Goal: Task Accomplishment & Management: Complete application form

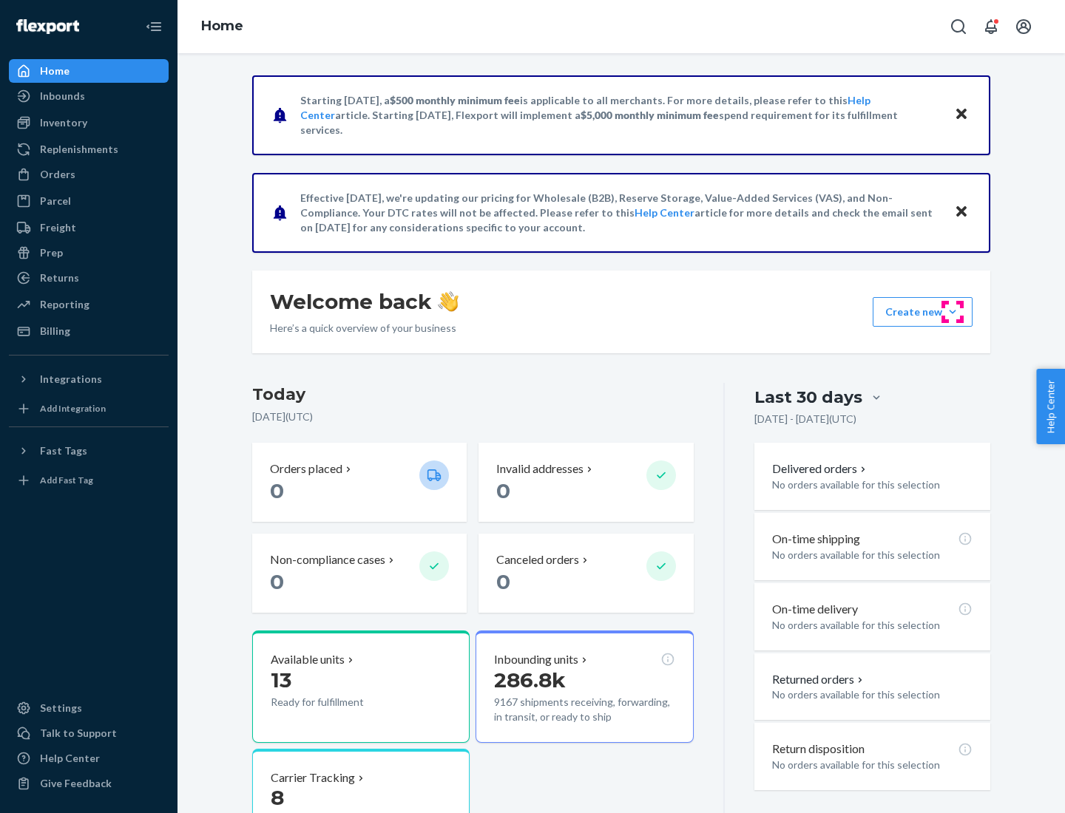
click at [952, 312] on button "Create new Create new inbound Create new order Create new product" at bounding box center [922, 312] width 100 height 30
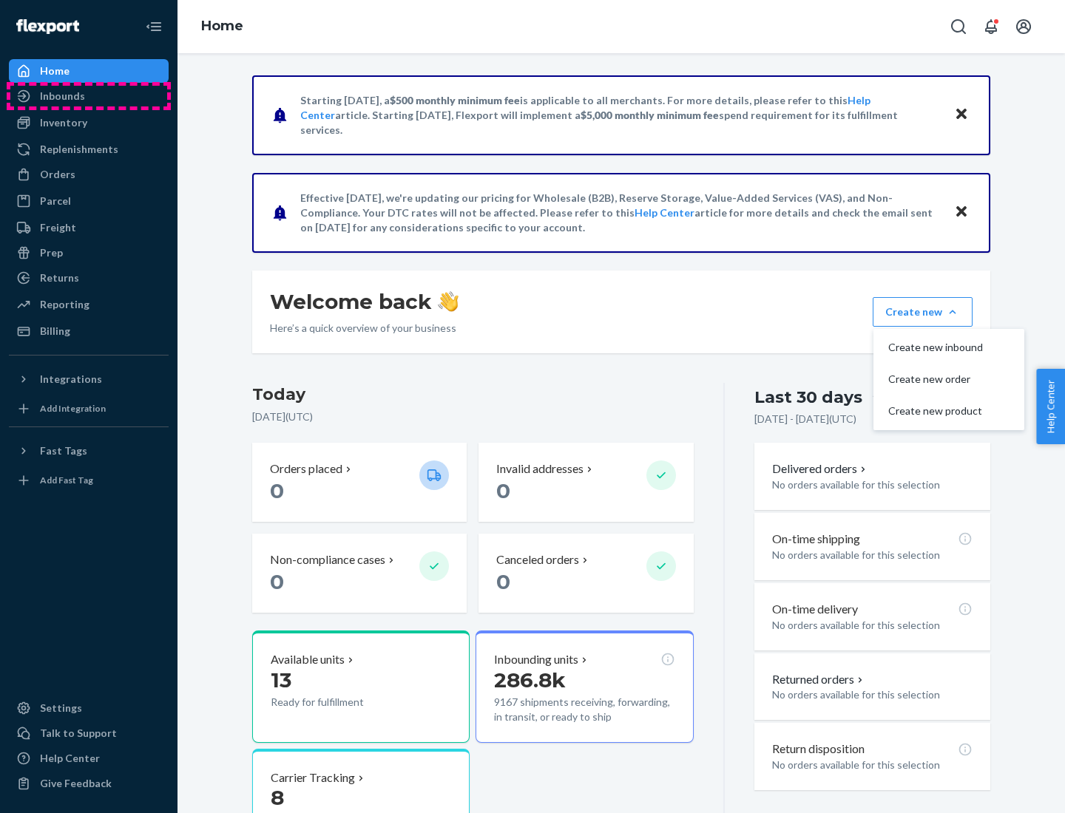
click at [89, 96] on div "Inbounds" at bounding box center [88, 96] width 157 height 21
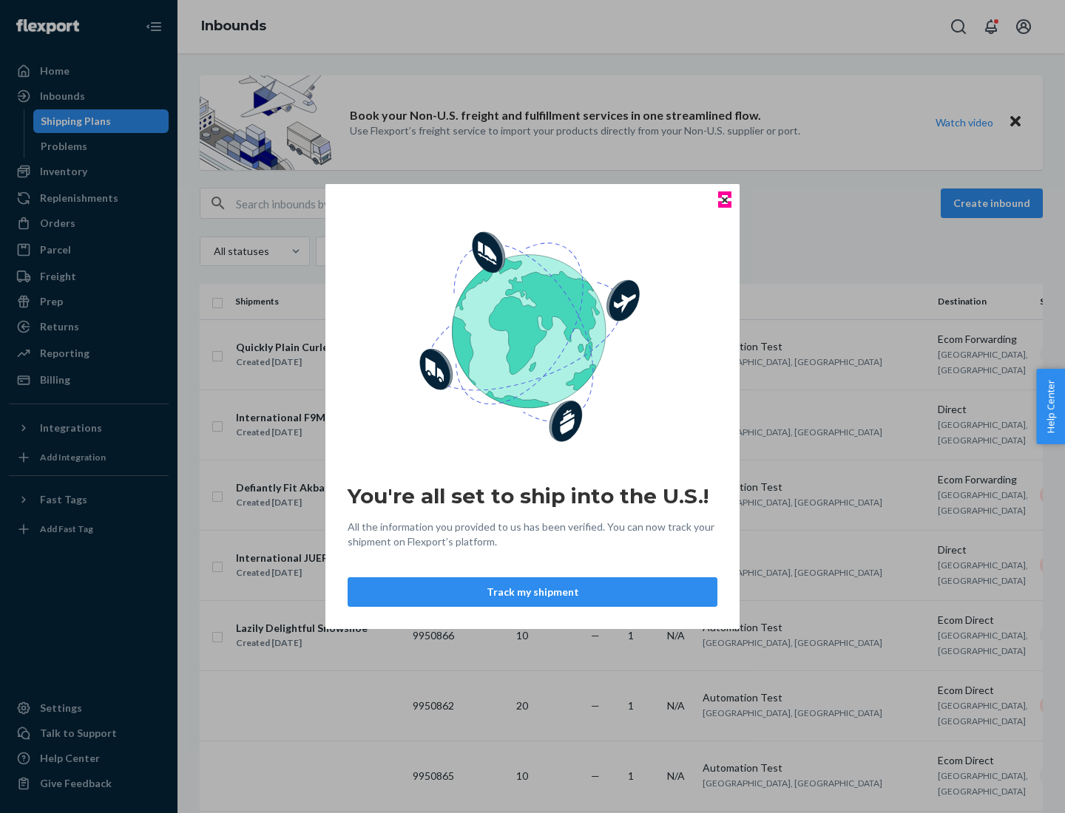
click at [724, 200] on icon "Close" at bounding box center [725, 200] width 6 height 6
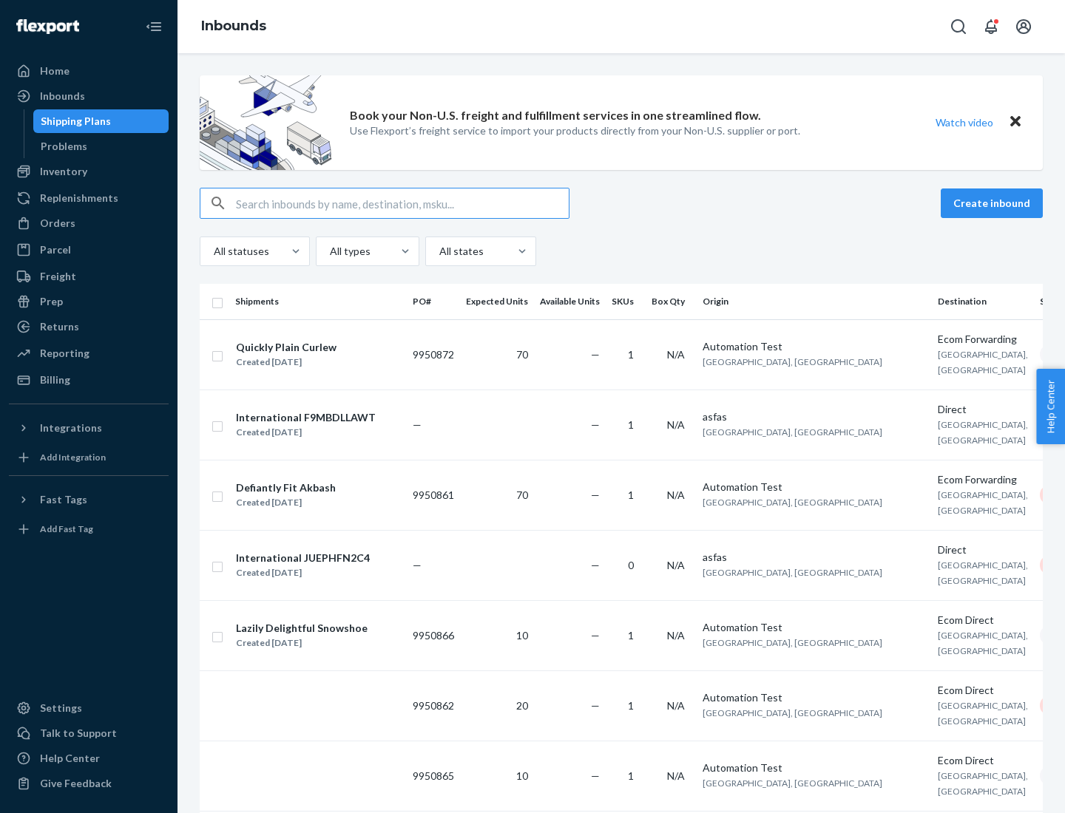
click at [994, 203] on button "Create inbound" at bounding box center [991, 204] width 102 height 30
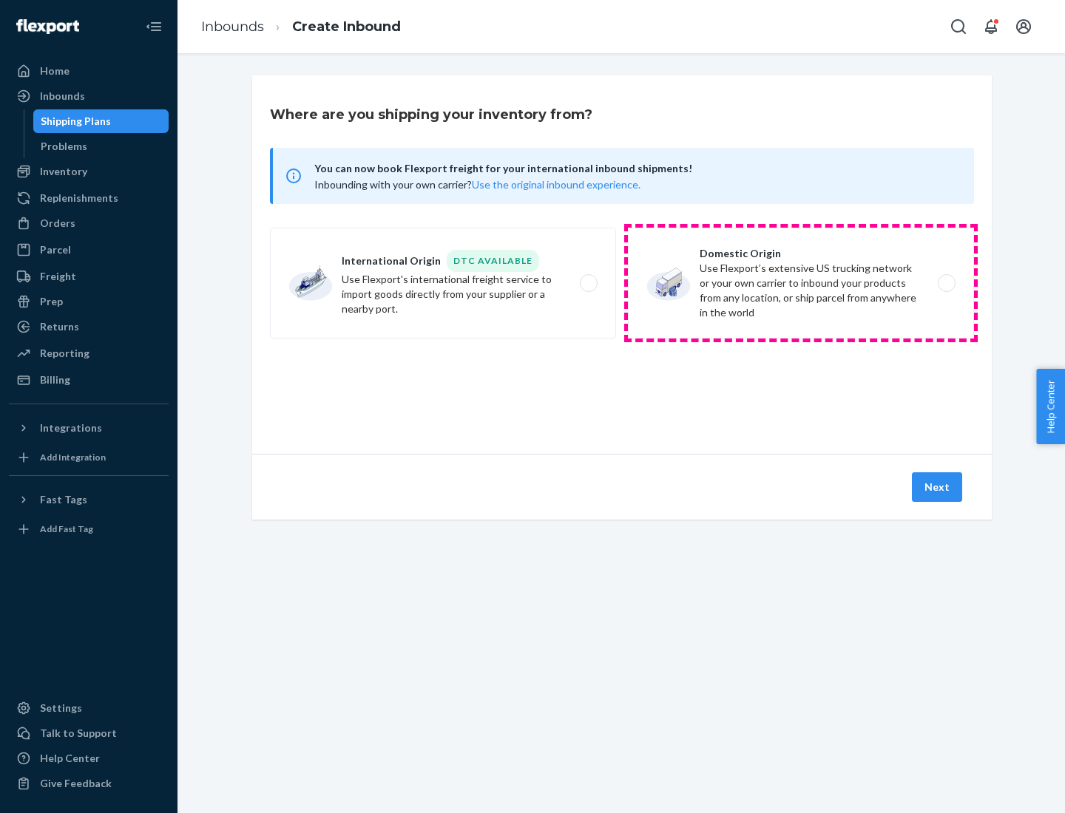
click at [801, 283] on label "Domestic Origin Use Flexport’s extensive US trucking network or your own carrie…" at bounding box center [801, 283] width 346 height 111
click at [946, 283] on input "Domestic Origin Use Flexport’s extensive US trucking network or your own carrie…" at bounding box center [951, 284] width 10 height 10
radio input "true"
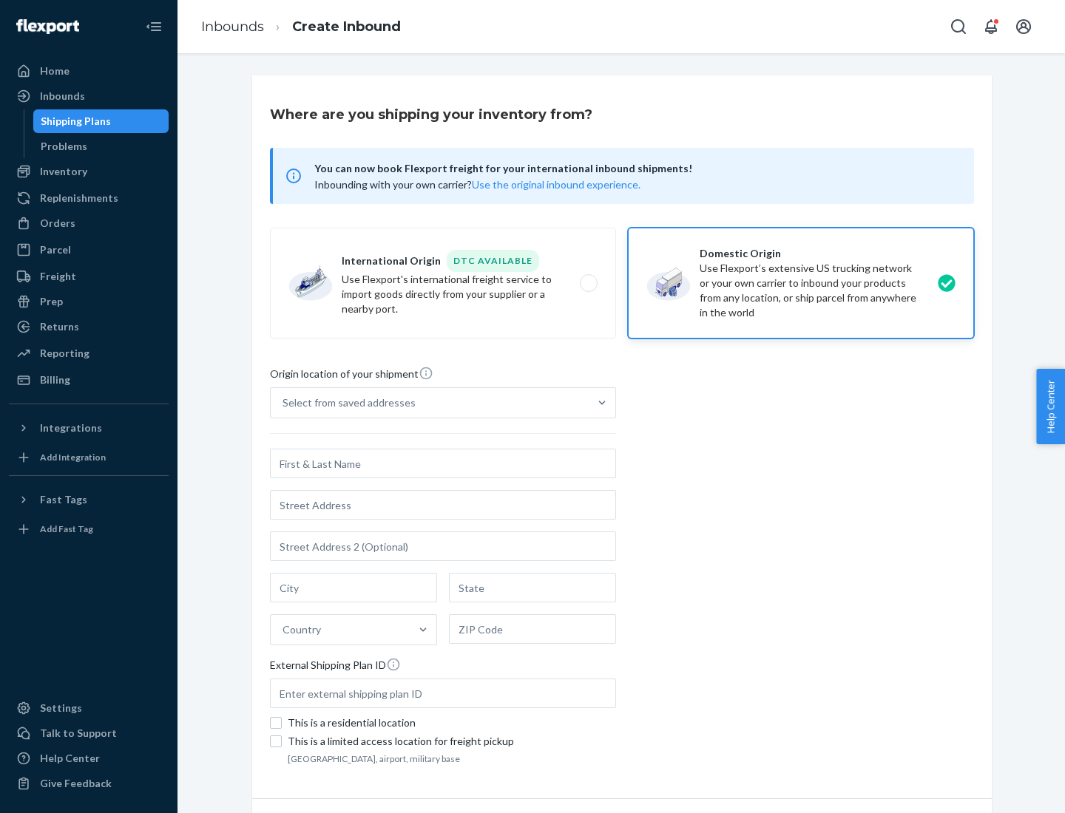
click at [430, 403] on div "Select from saved addresses" at bounding box center [430, 403] width 318 height 30
click at [284, 403] on input "Select from saved addresses" at bounding box center [282, 402] width 1 height 15
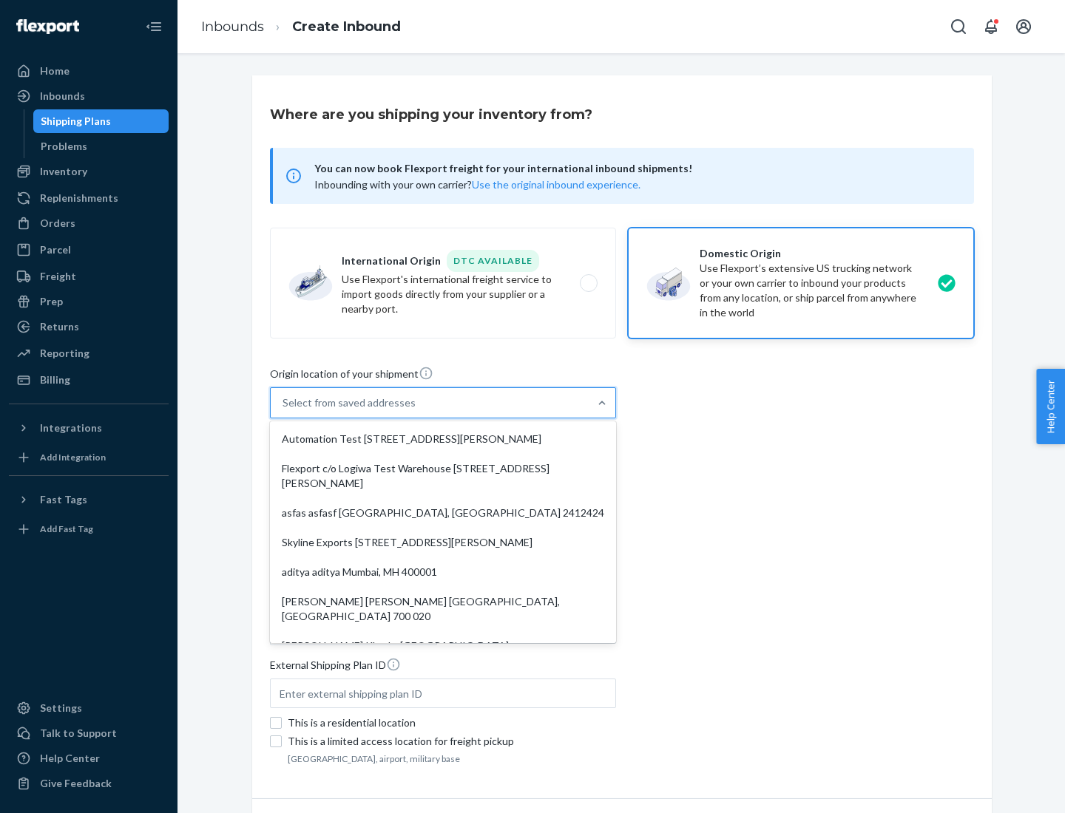
scroll to position [6, 0]
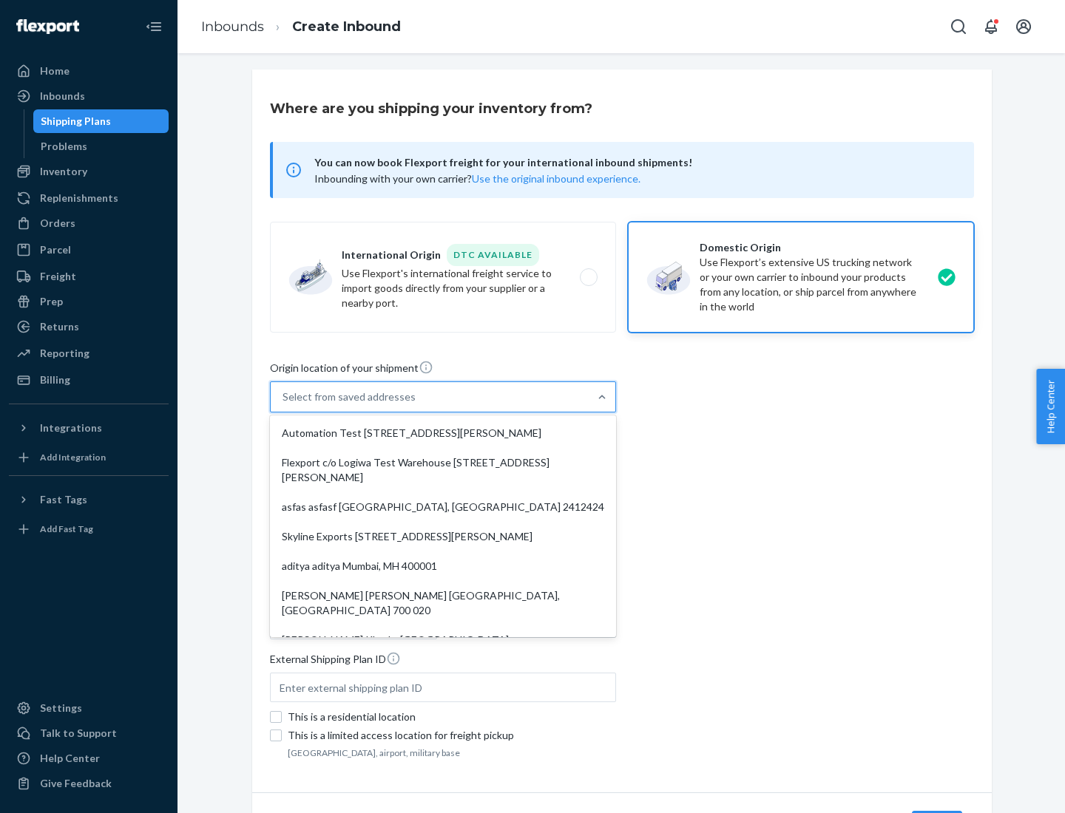
click at [443, 433] on div "Automation Test [STREET_ADDRESS][PERSON_NAME]" at bounding box center [443, 433] width 340 height 30
click at [284, 404] on input "option Automation Test [STREET_ADDRESS][PERSON_NAME]. 9 results available. Use …" at bounding box center [282, 397] width 1 height 15
type input "Automation Test"
type input "9th Floor"
type input "[GEOGRAPHIC_DATA]"
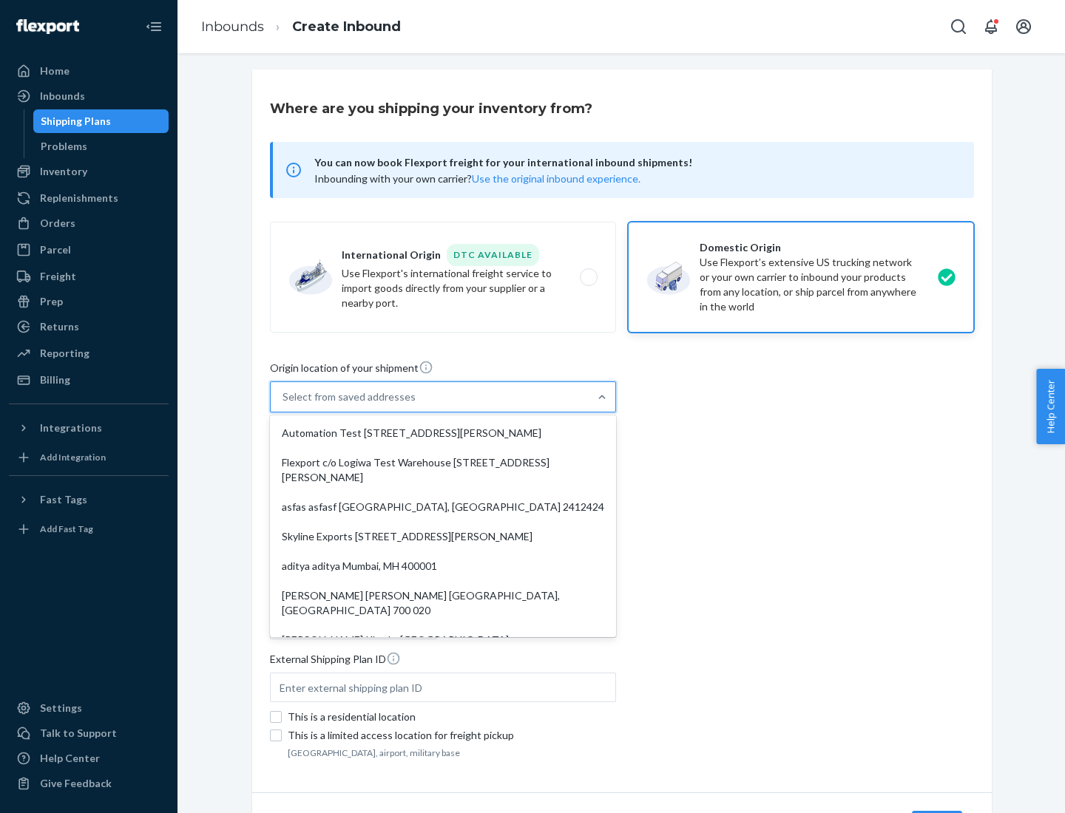
type input "CA"
type input "94104"
type input "[STREET_ADDRESS][PERSON_NAME]"
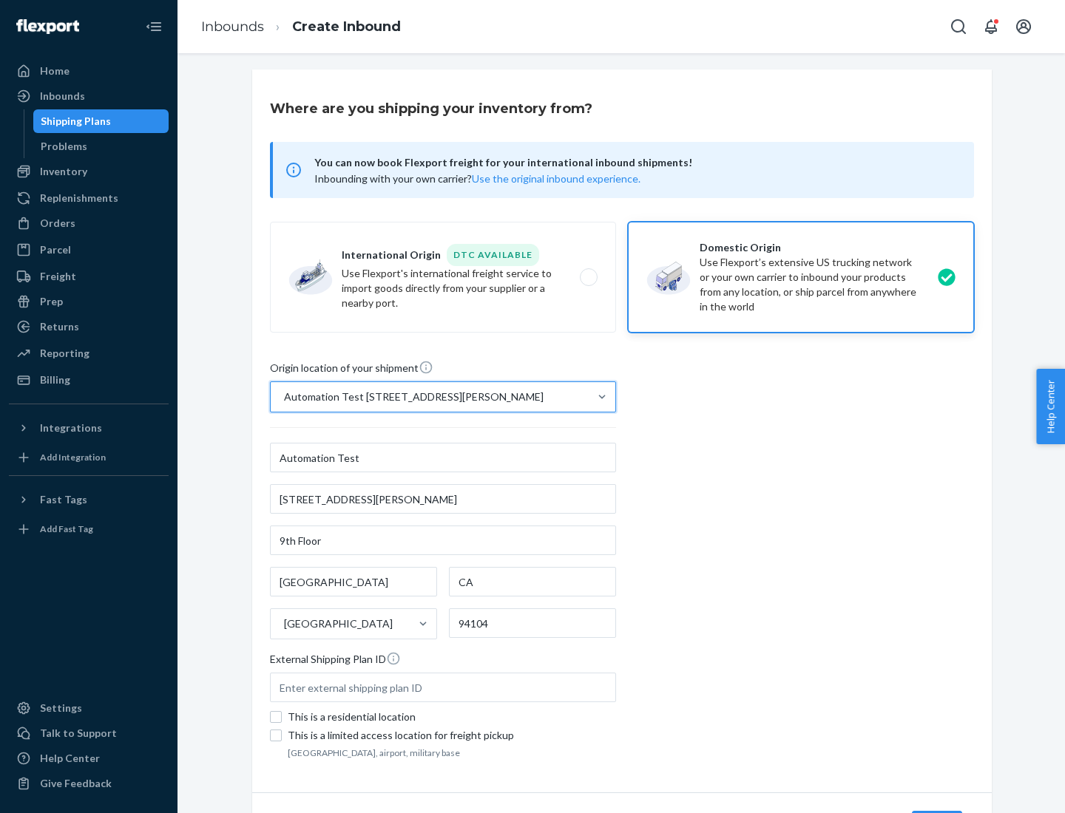
scroll to position [86, 0]
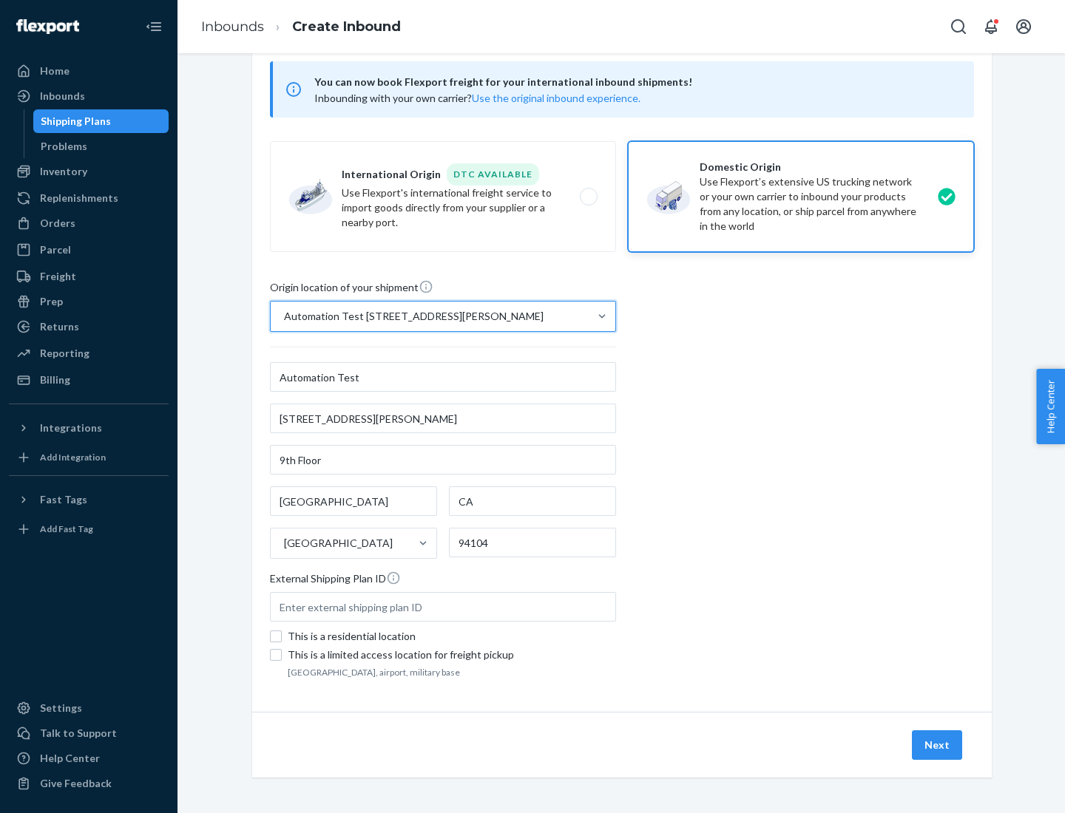
click at [937, 745] on button "Next" at bounding box center [936, 745] width 50 height 30
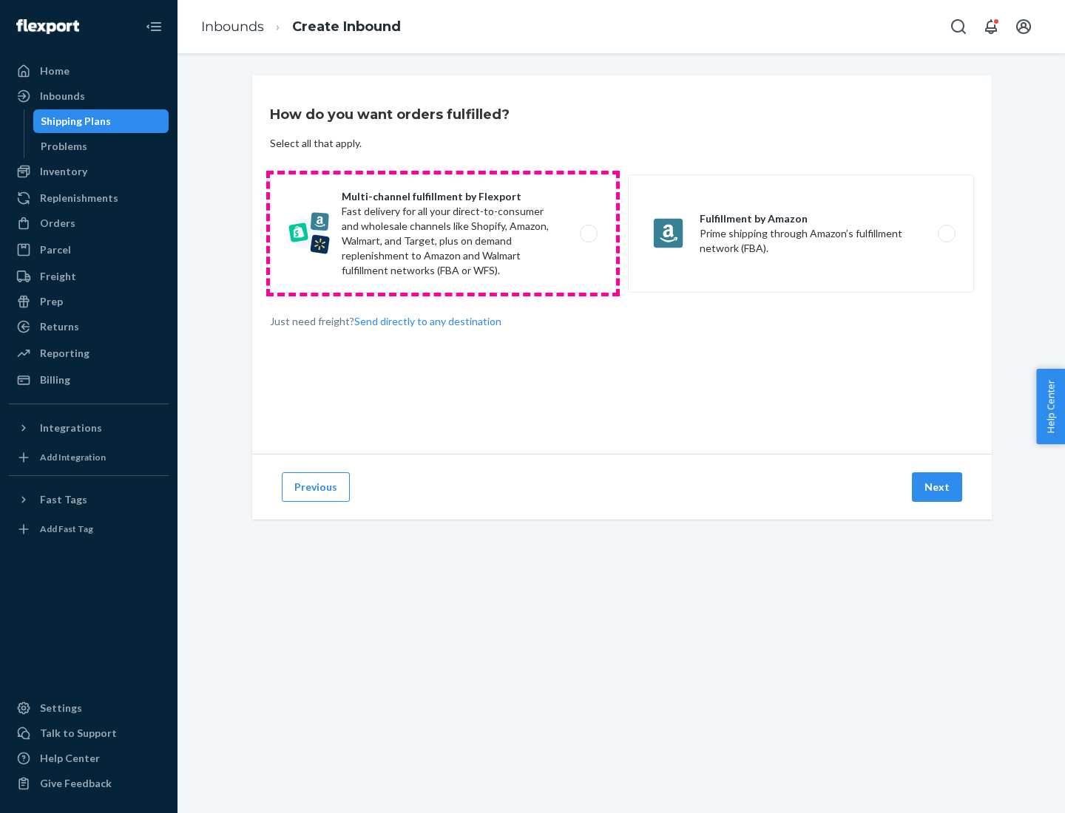
click at [443, 234] on label "Multi-channel fulfillment by Flexport Fast delivery for all your direct-to-cons…" at bounding box center [443, 233] width 346 height 118
click at [588, 234] on input "Multi-channel fulfillment by Flexport Fast delivery for all your direct-to-cons…" at bounding box center [593, 234] width 10 height 10
radio input "true"
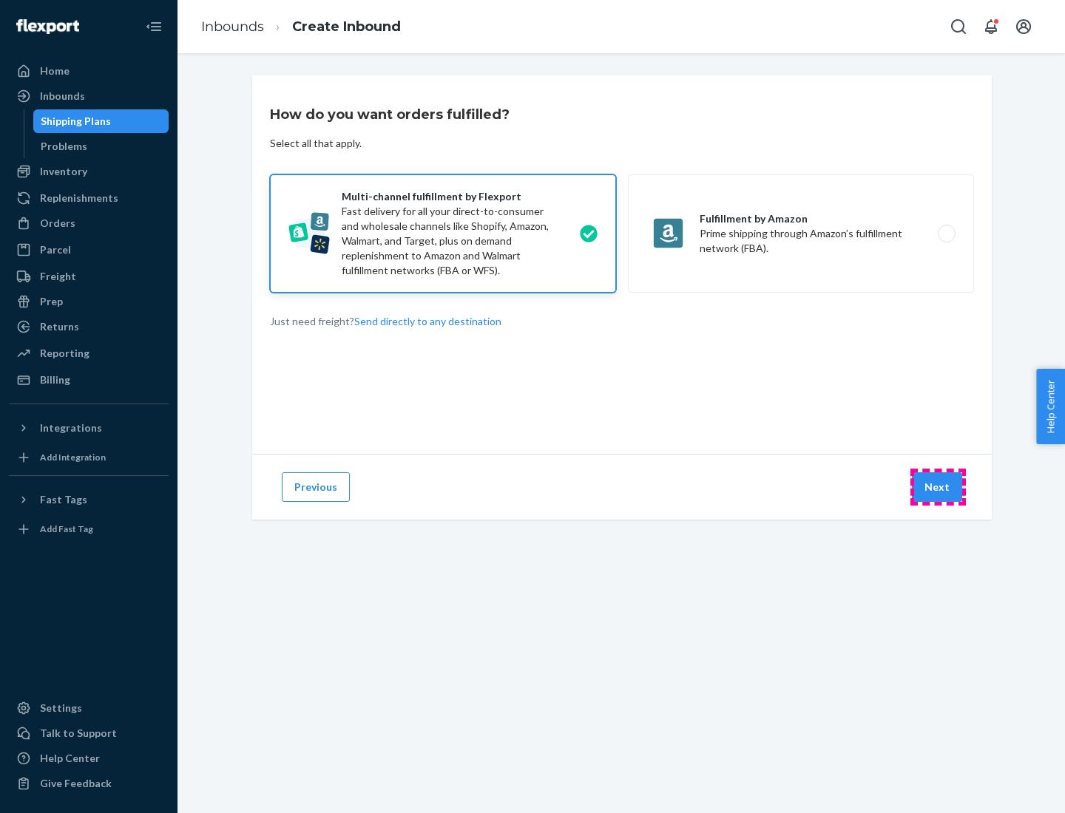
click at [937, 487] on button "Next" at bounding box center [936, 487] width 50 height 30
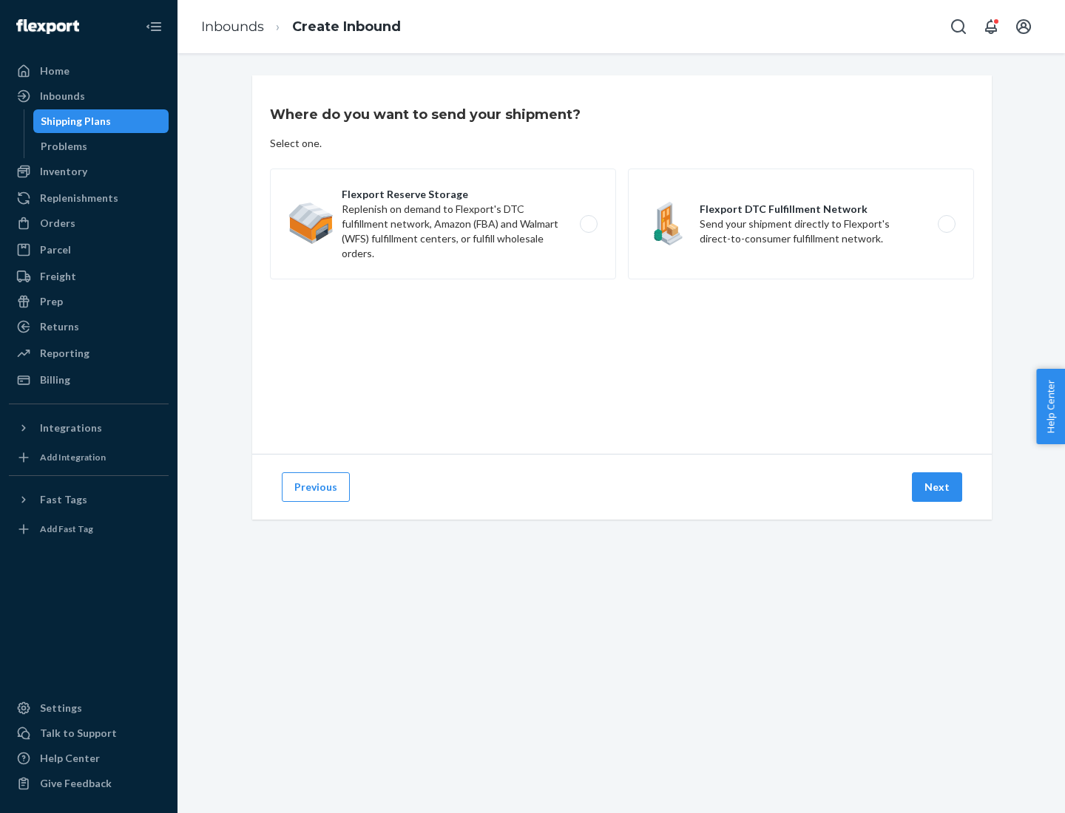
click at [443, 224] on label "Flexport Reserve Storage Replenish on demand to Flexport's DTC fulfillment netw…" at bounding box center [443, 224] width 346 height 111
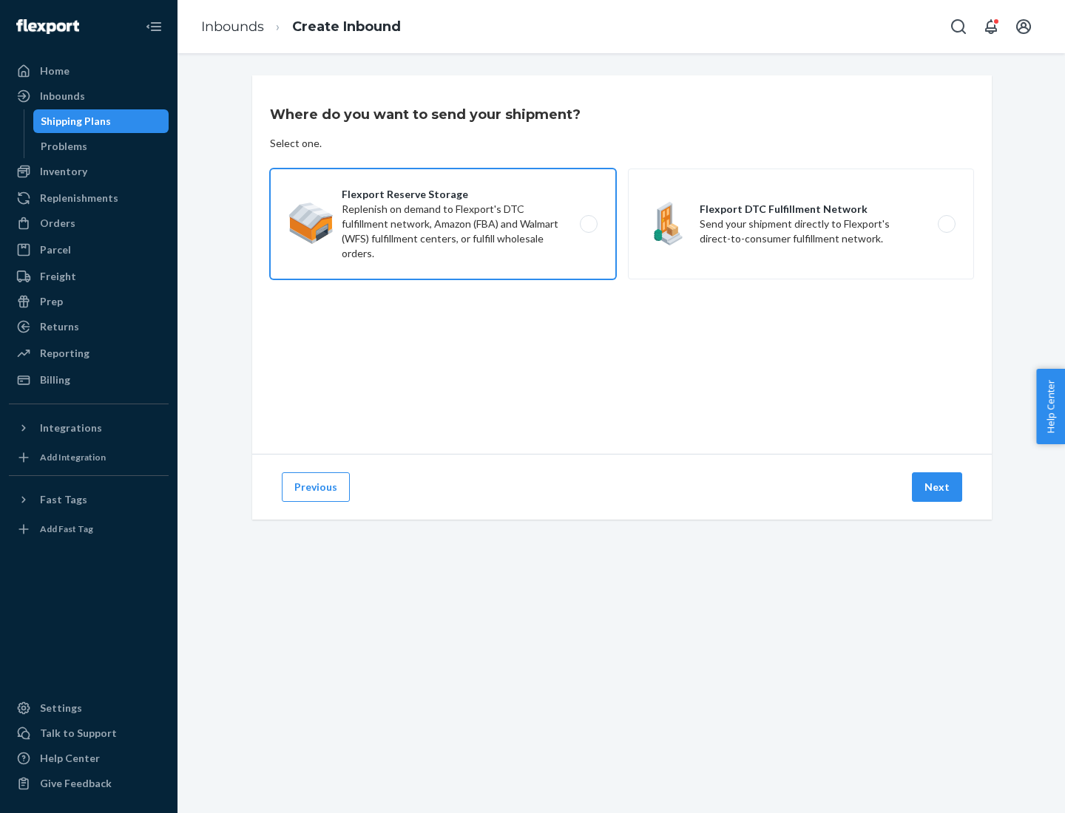
click at [588, 224] on input "Flexport Reserve Storage Replenish on demand to Flexport's DTC fulfillment netw…" at bounding box center [593, 225] width 10 height 10
radio input "true"
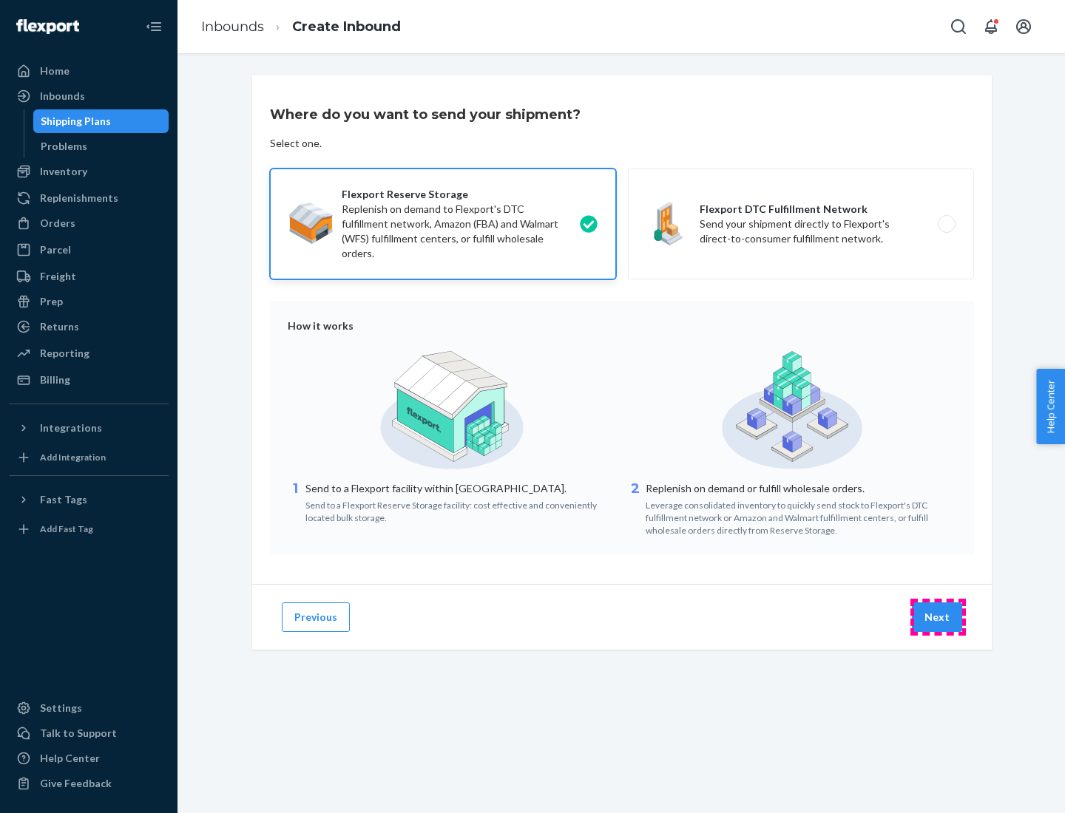
click at [937, 617] on button "Next" at bounding box center [936, 617] width 50 height 30
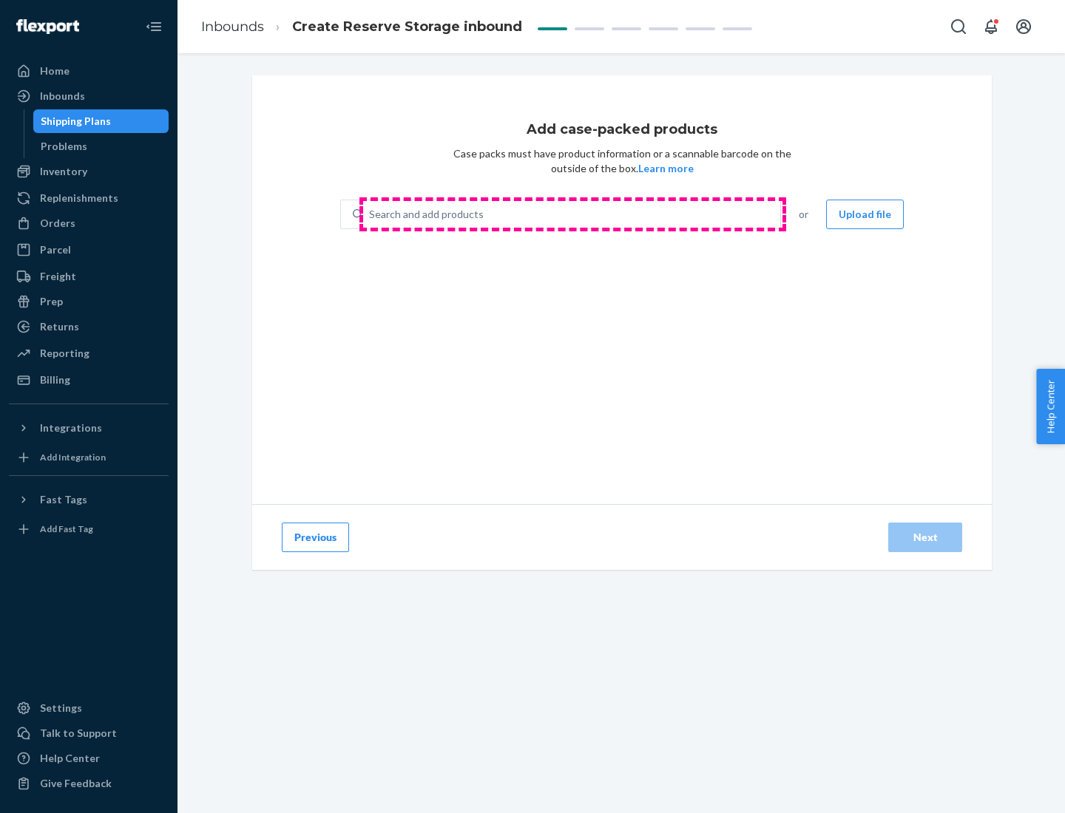
click at [572, 214] on div "Search and add products" at bounding box center [571, 214] width 417 height 27
click at [370, 214] on input "Search and add products" at bounding box center [369, 214] width 1 height 15
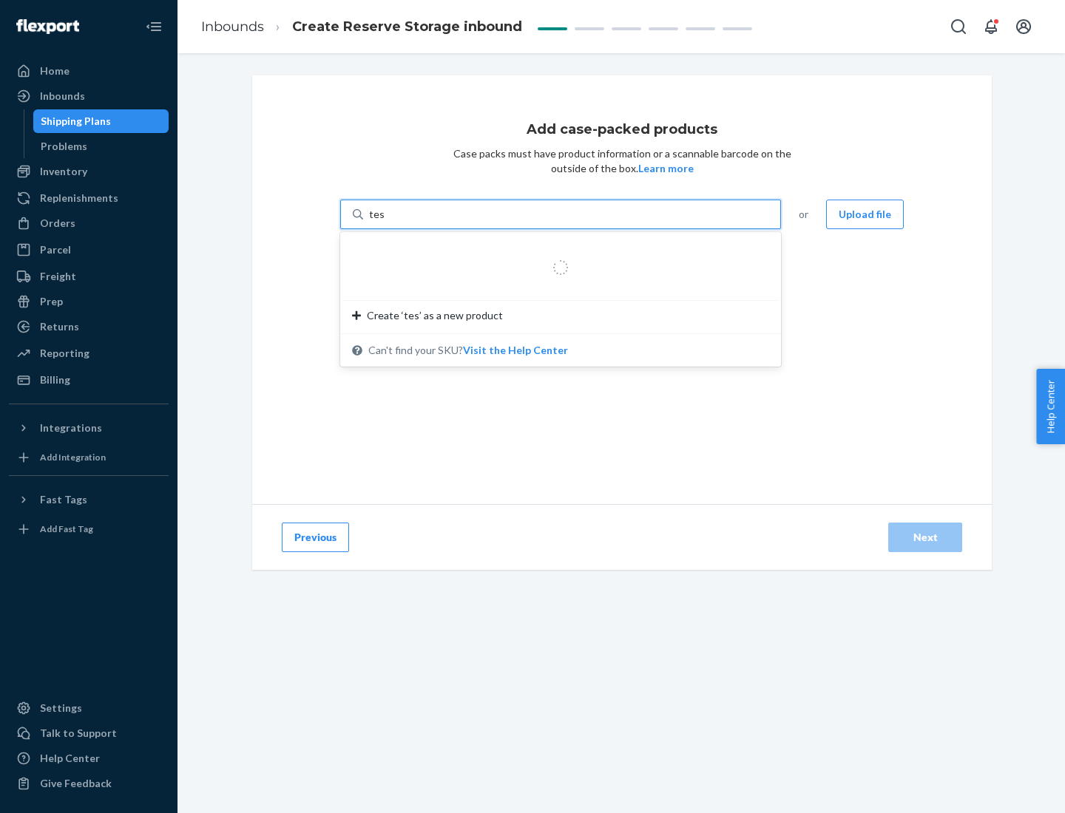
type input "test-syn"
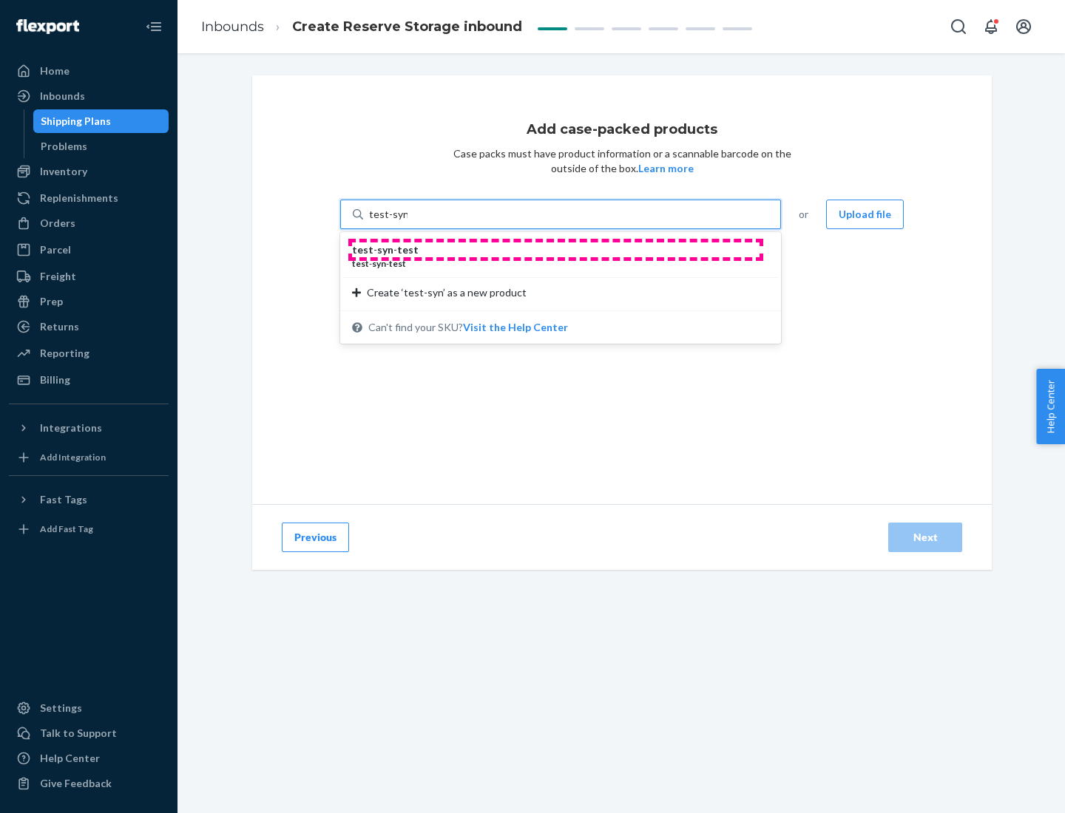
click at [555, 250] on div "test - syn - test" at bounding box center [554, 249] width 405 height 15
click at [407, 222] on input "test-syn" at bounding box center [388, 214] width 38 height 15
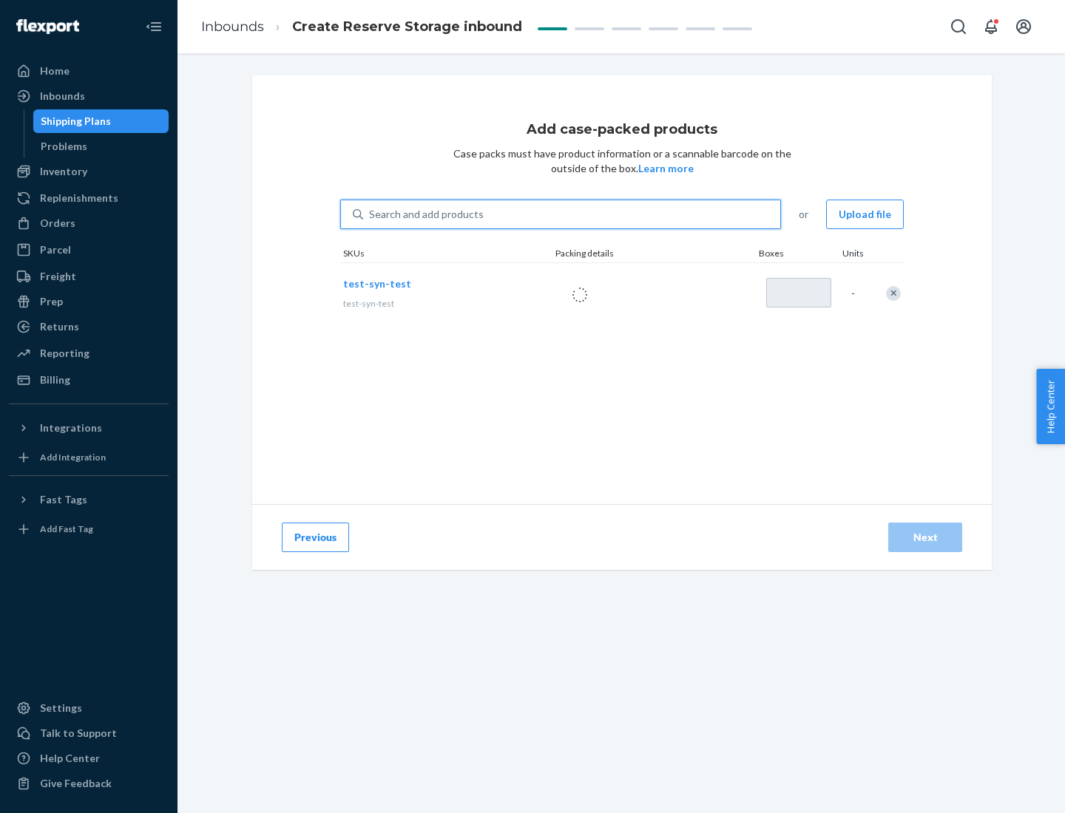
type input "1"
click at [925, 537] on div "Next" at bounding box center [924, 537] width 49 height 15
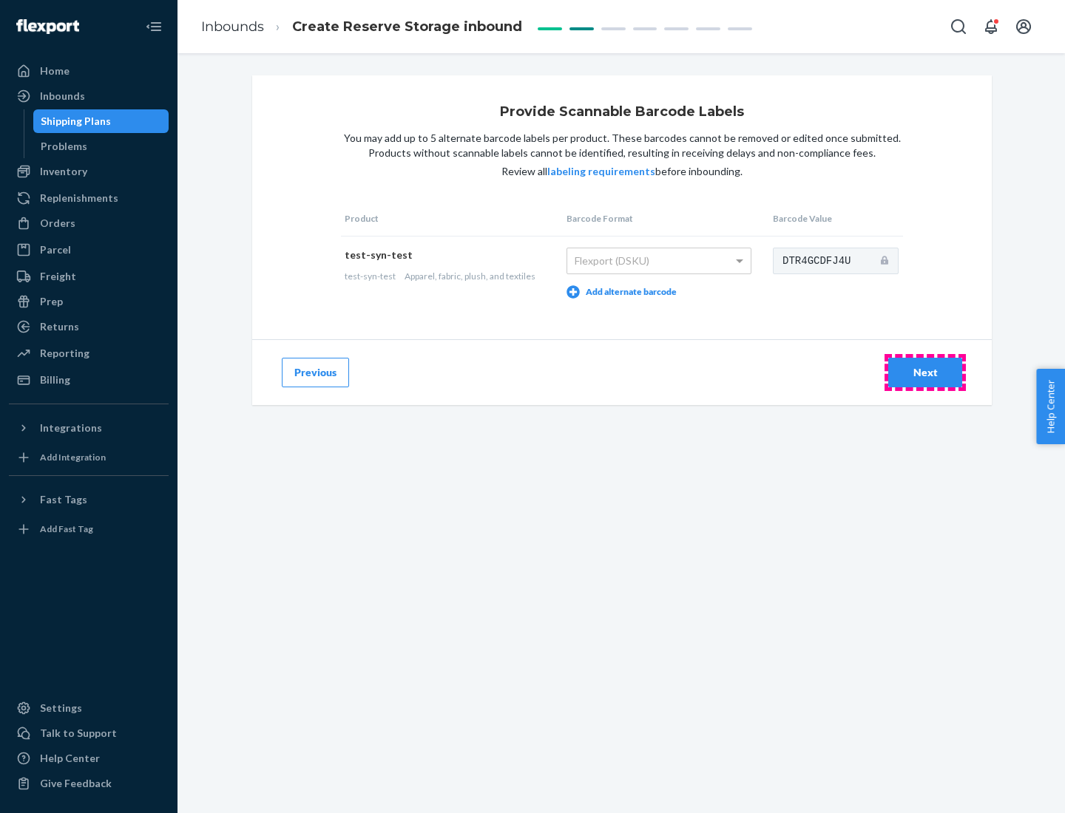
click at [925, 372] on div "Next" at bounding box center [924, 372] width 49 height 15
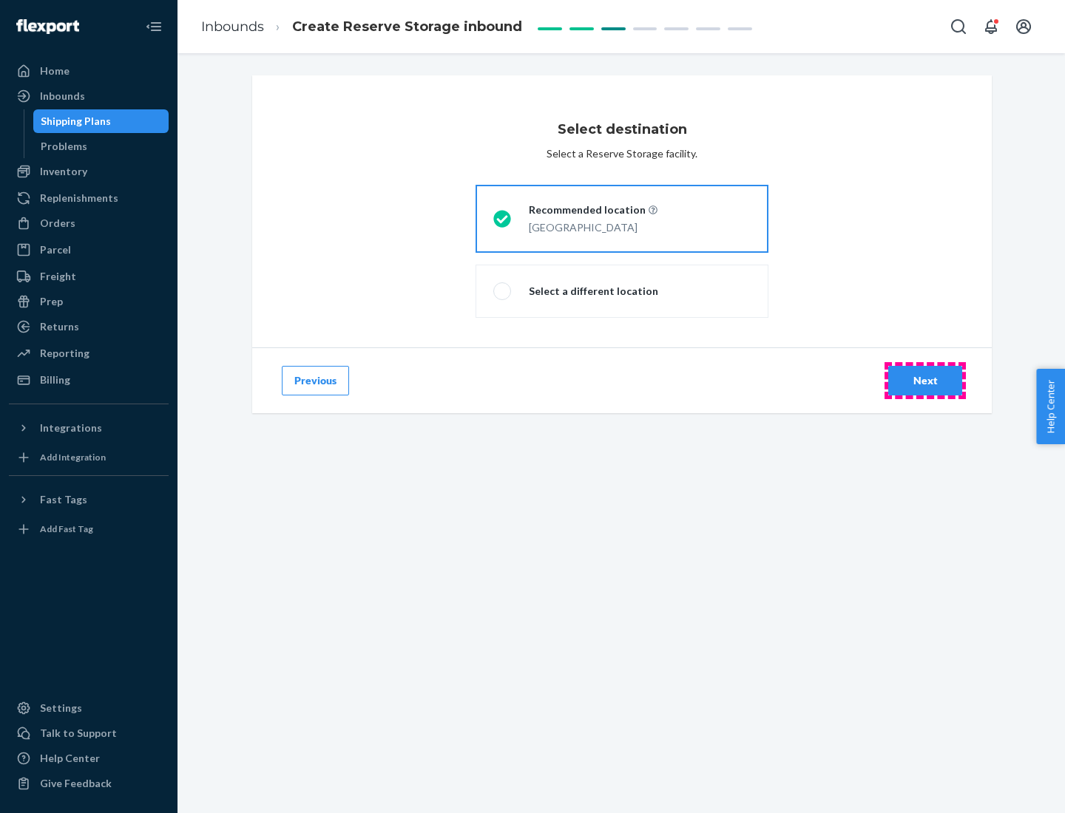
click at [925, 381] on div "Next" at bounding box center [924, 380] width 49 height 15
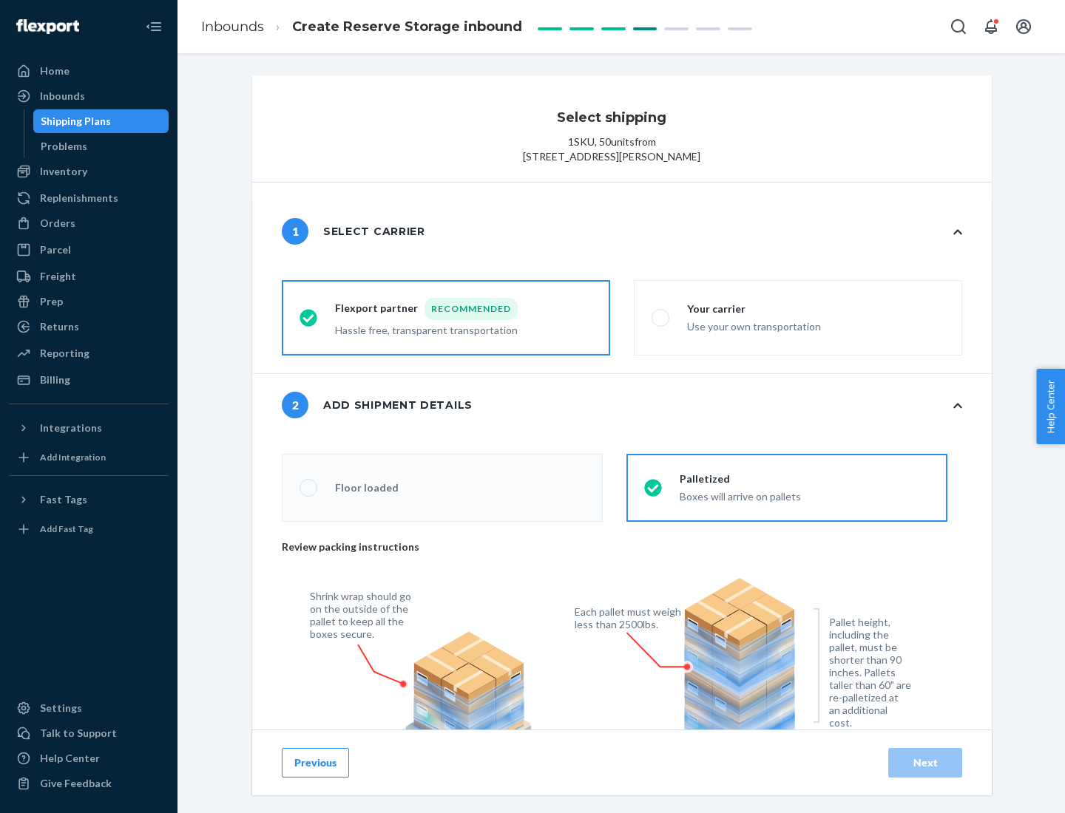
radio input "false"
type input "1"
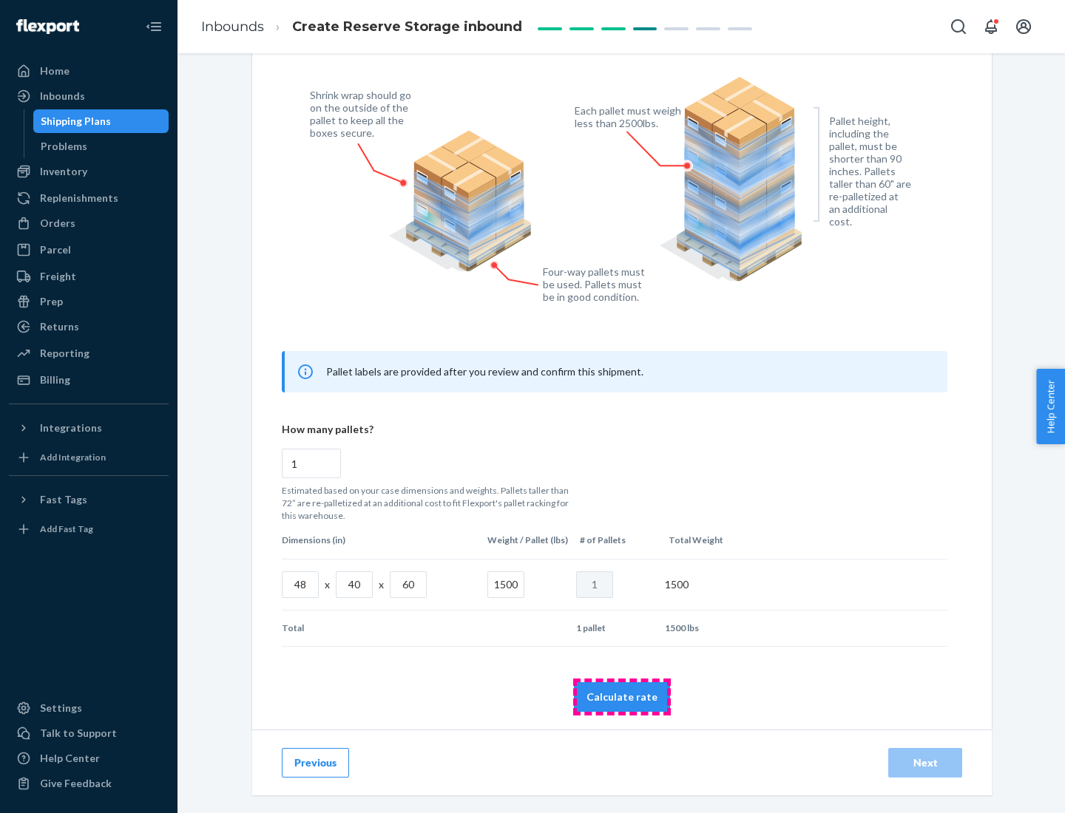
click at [622, 696] on button "Calculate rate" at bounding box center [622, 697] width 96 height 30
radio input "false"
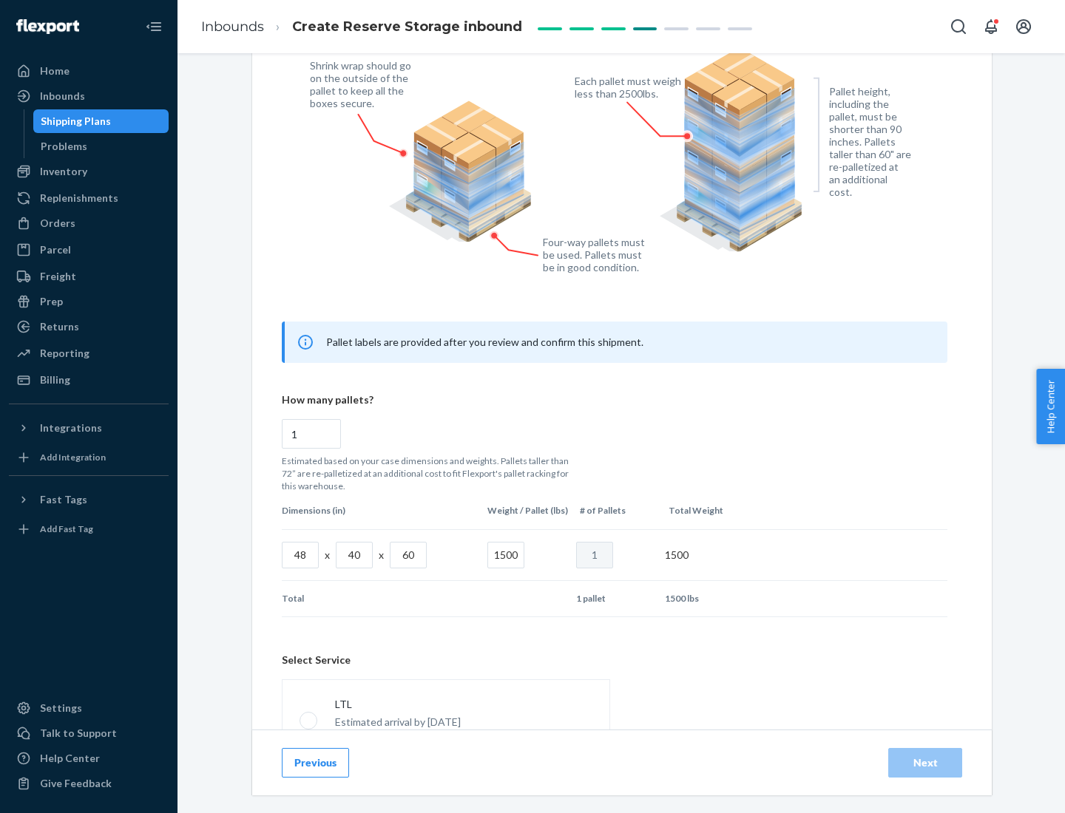
scroll to position [653, 0]
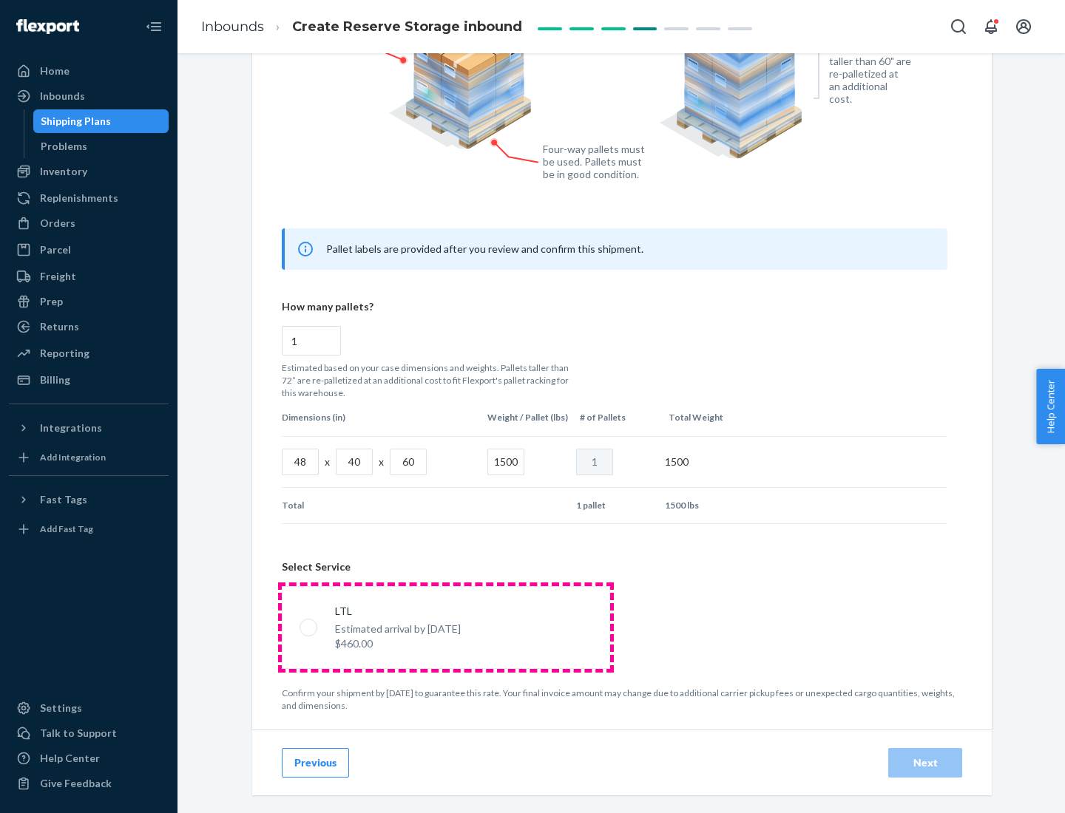
click at [445, 627] on p "Estimated arrival by [DATE]" at bounding box center [398, 629] width 126 height 15
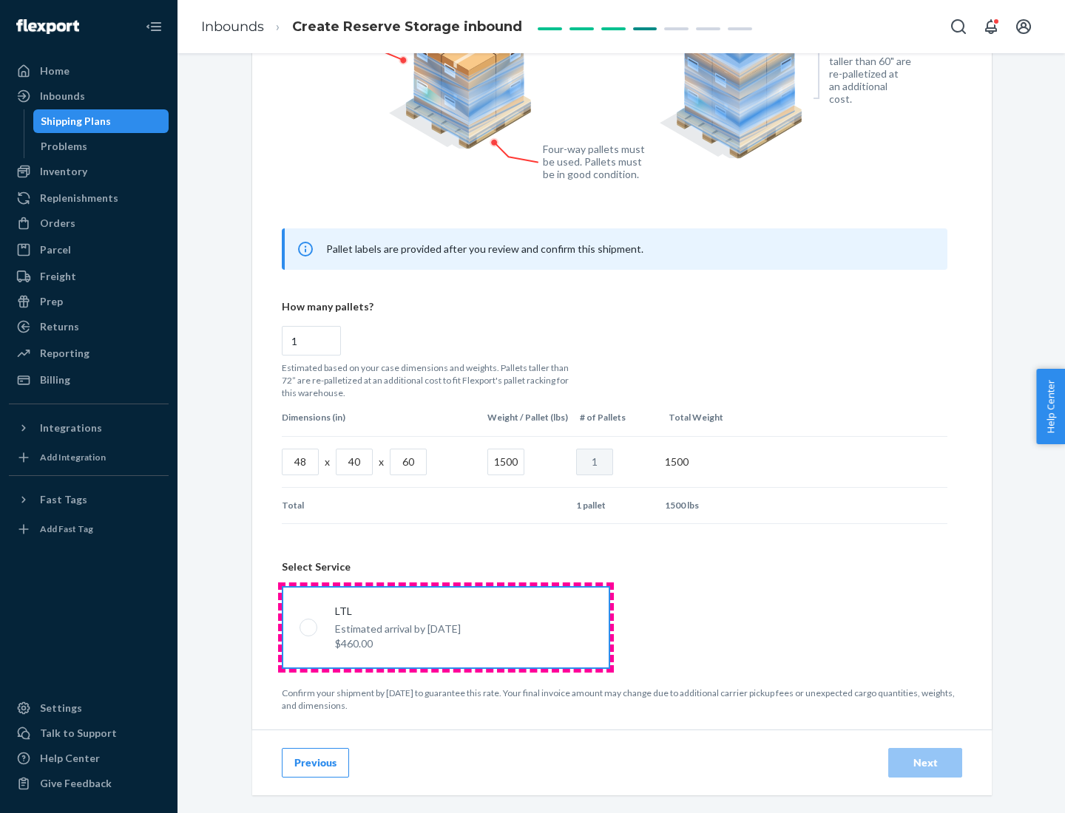
click at [309, 627] on input "LTL Estimated arrival by [DATE] $460.00" at bounding box center [304, 627] width 10 height 10
radio input "true"
radio input "false"
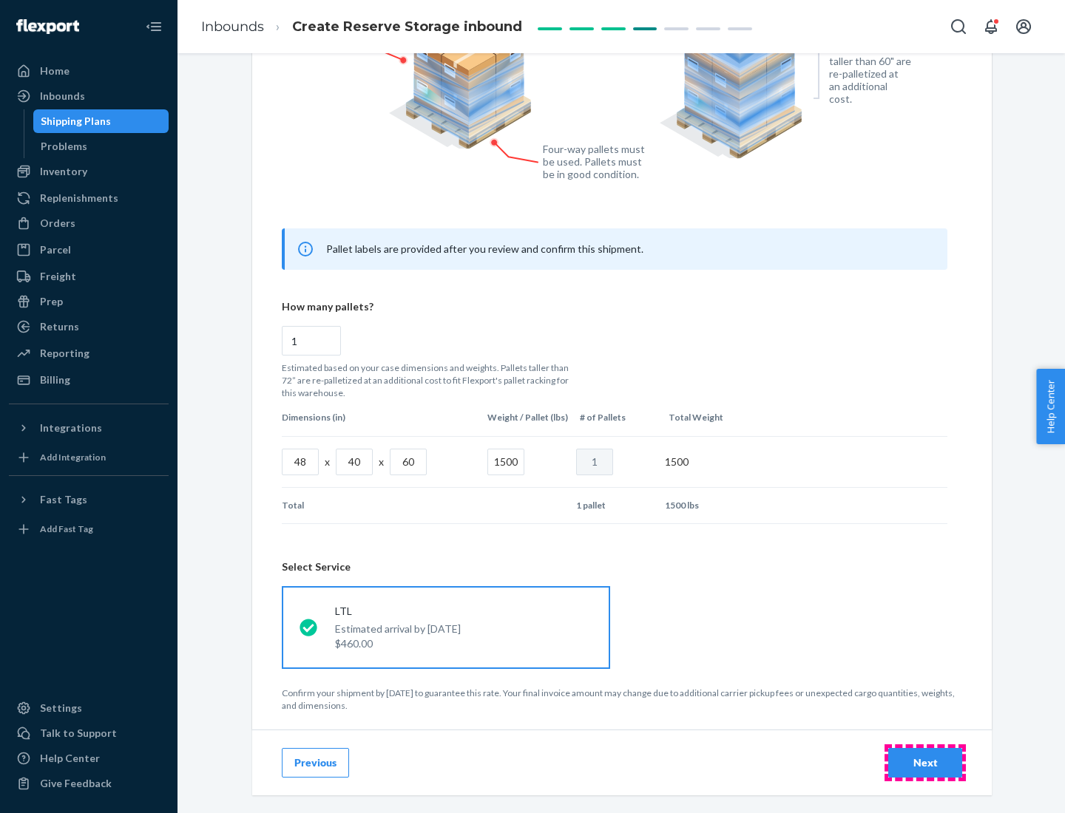
click at [925, 762] on div "Next" at bounding box center [924, 763] width 49 height 15
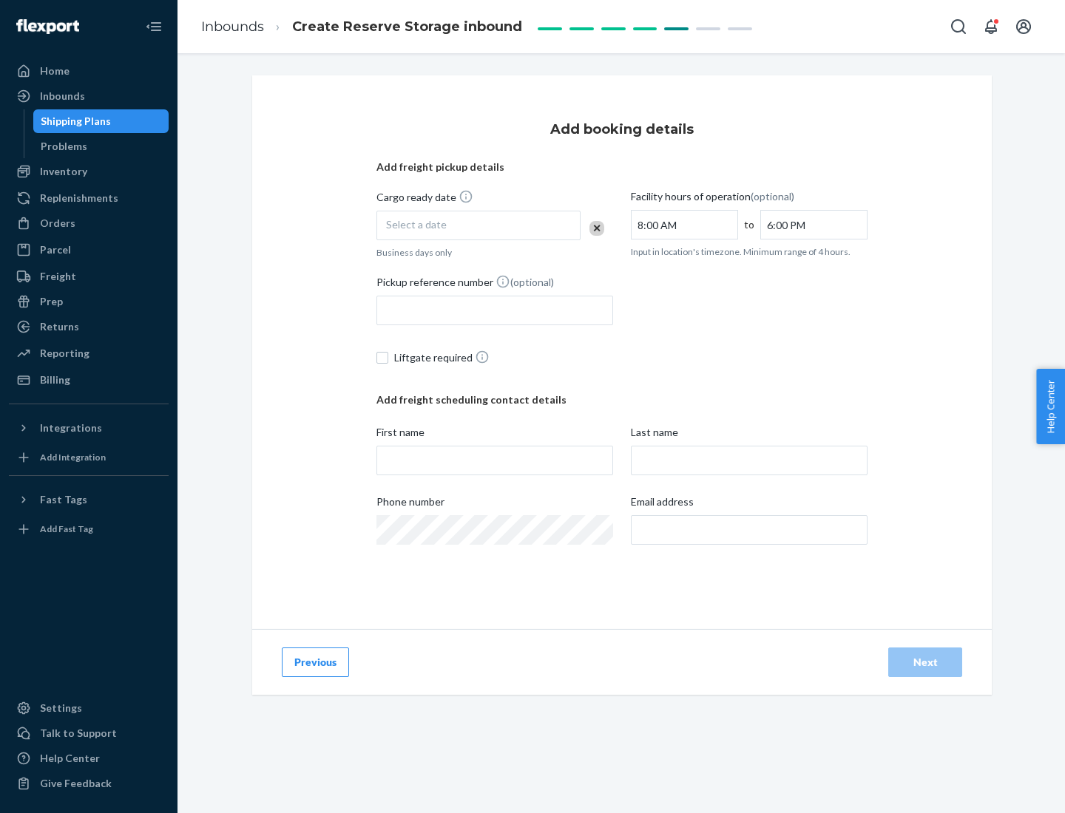
click at [478, 225] on div "Select a date" at bounding box center [478, 226] width 204 height 30
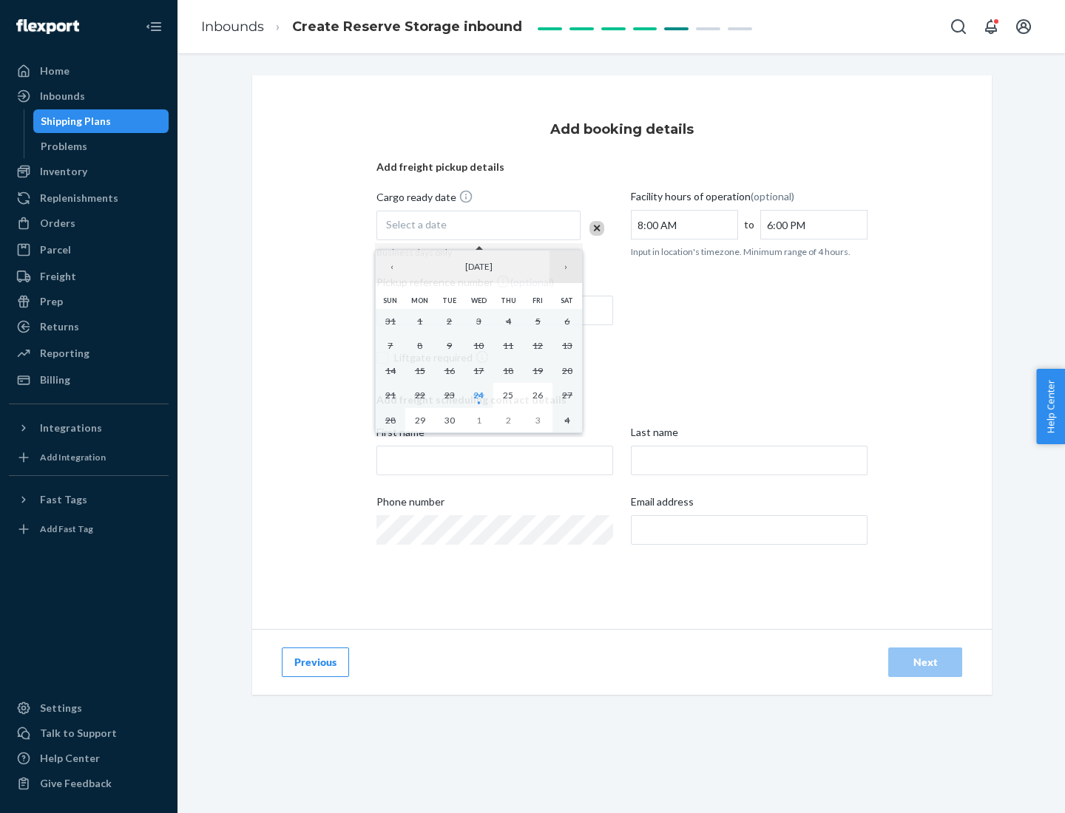
click at [566, 267] on button "›" at bounding box center [565, 267] width 33 height 33
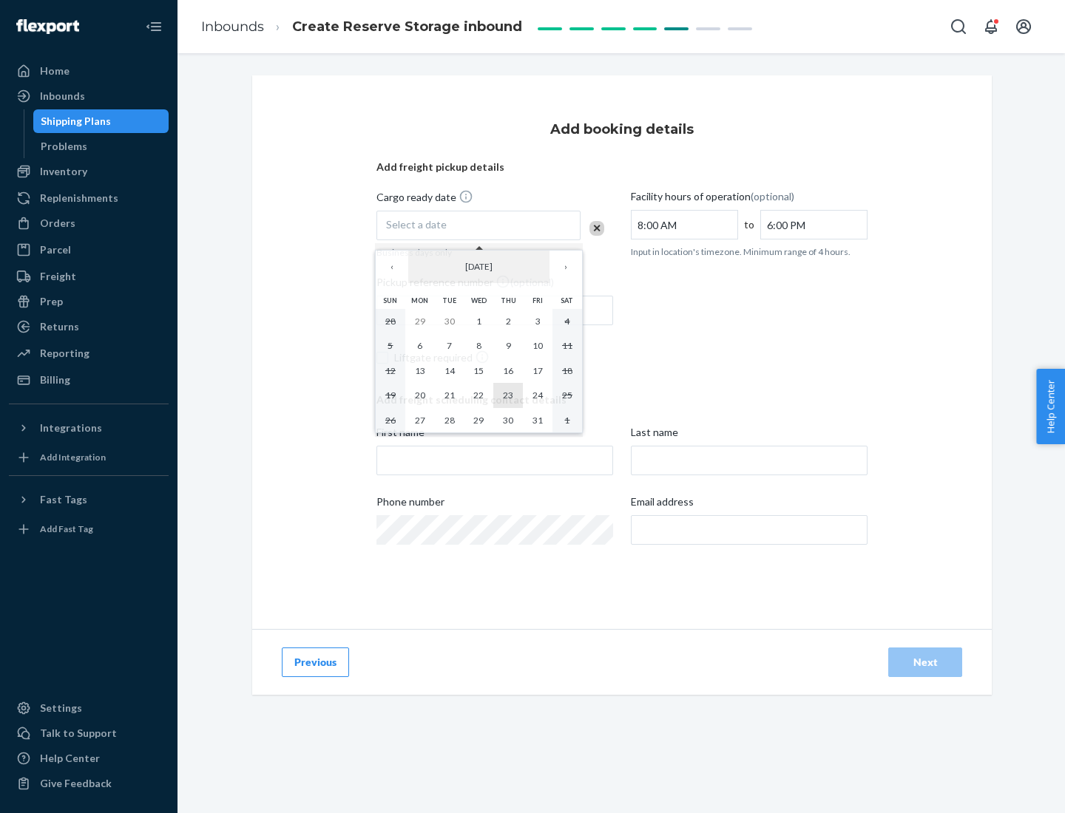
click at [508, 395] on abbr "23" at bounding box center [508, 395] width 10 height 11
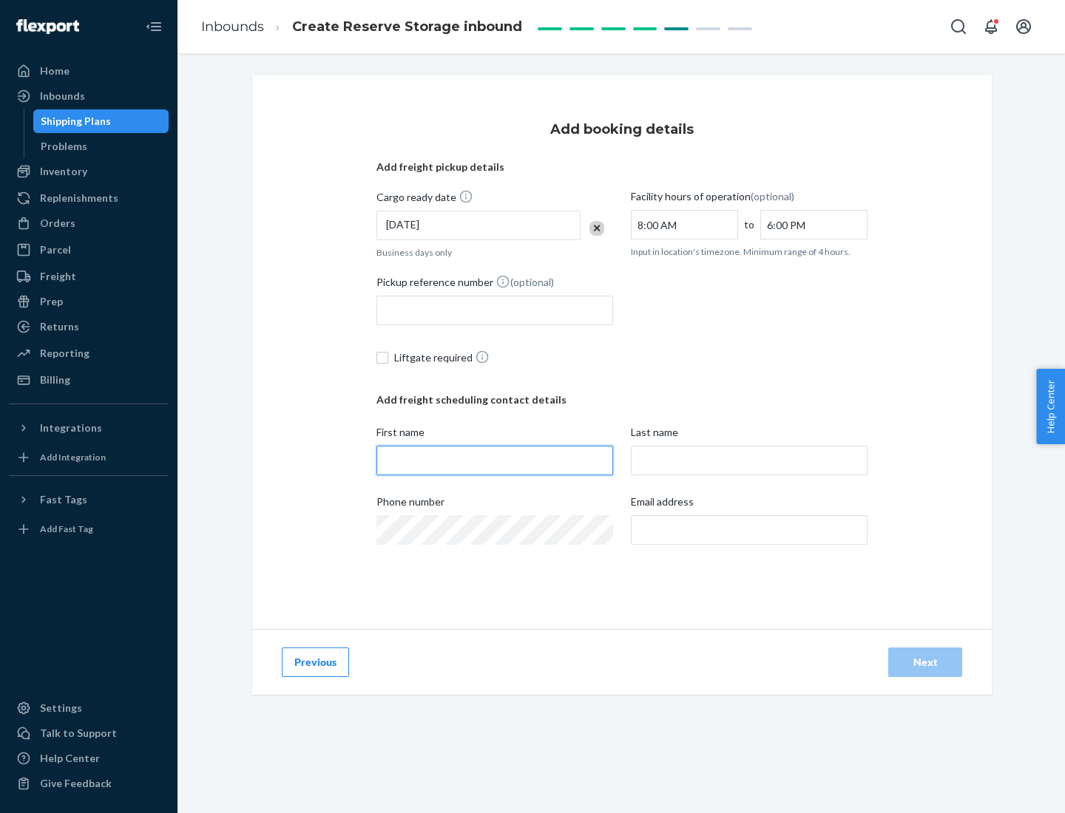
click at [495, 461] on input "First name" at bounding box center [494, 461] width 237 height 30
type input "[PERSON_NAME]"
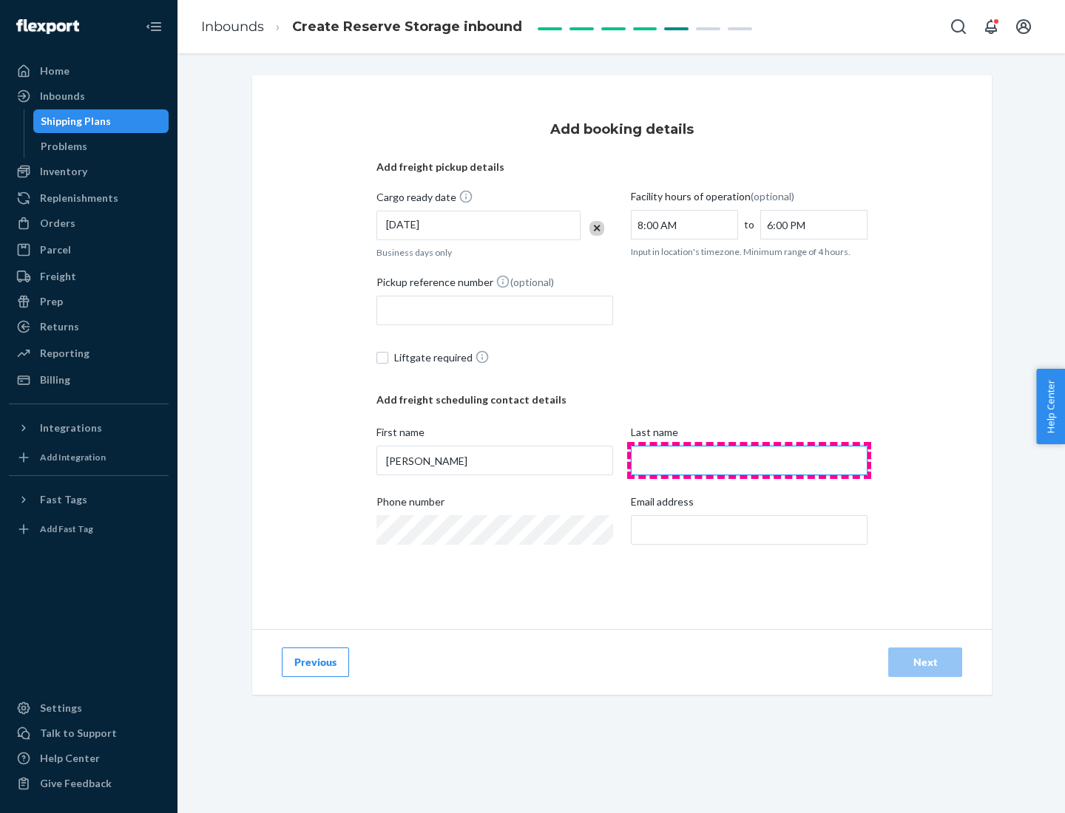
click at [749, 461] on input "Last name" at bounding box center [749, 461] width 237 height 30
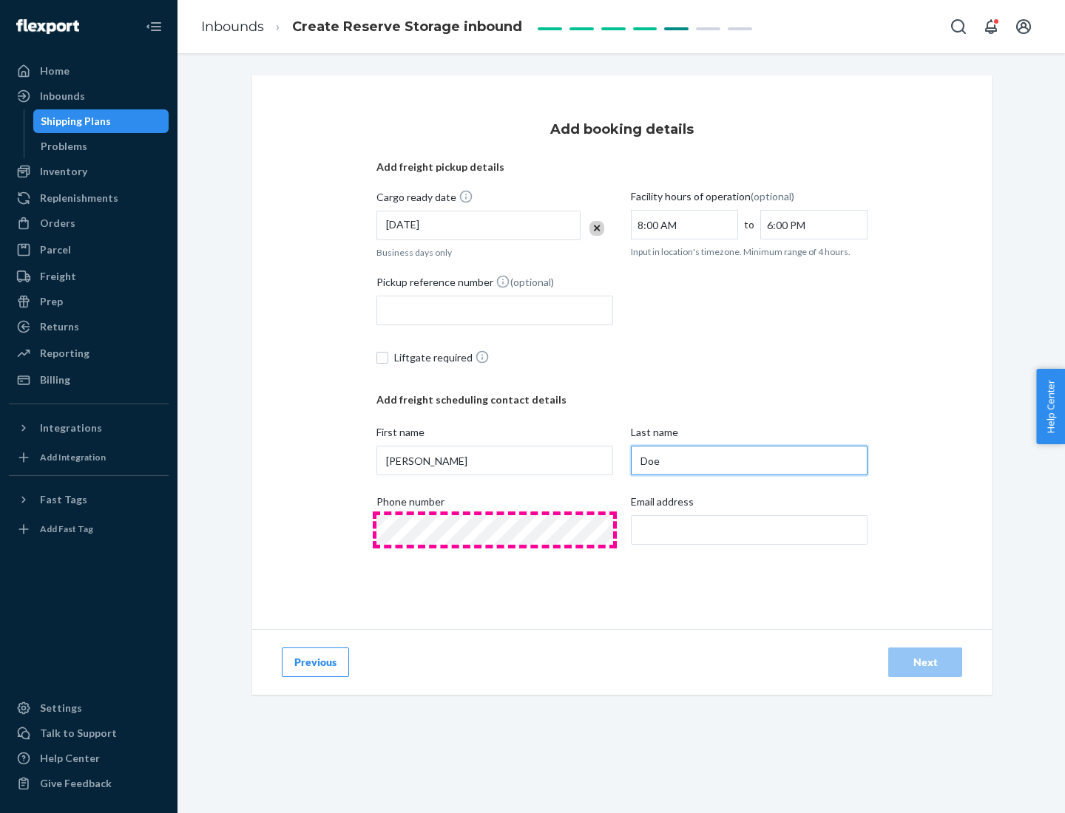
type input "Doe"
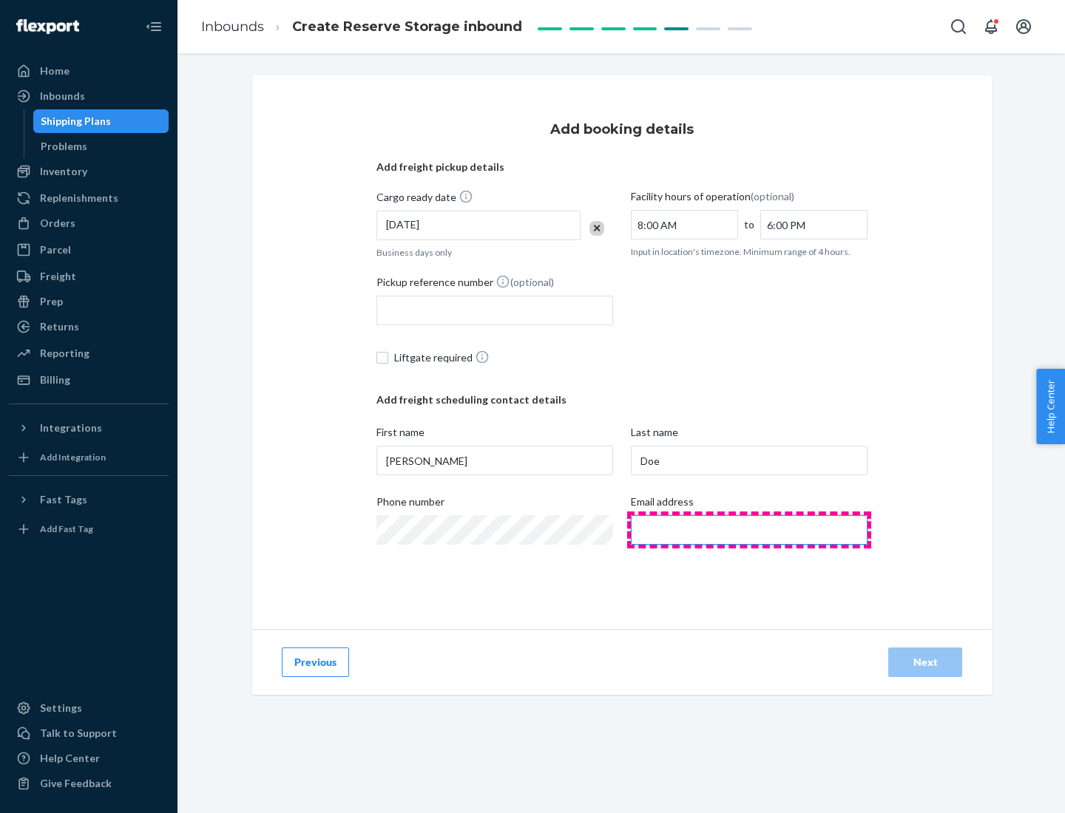
click at [749, 530] on input "Email address" at bounding box center [749, 530] width 237 height 30
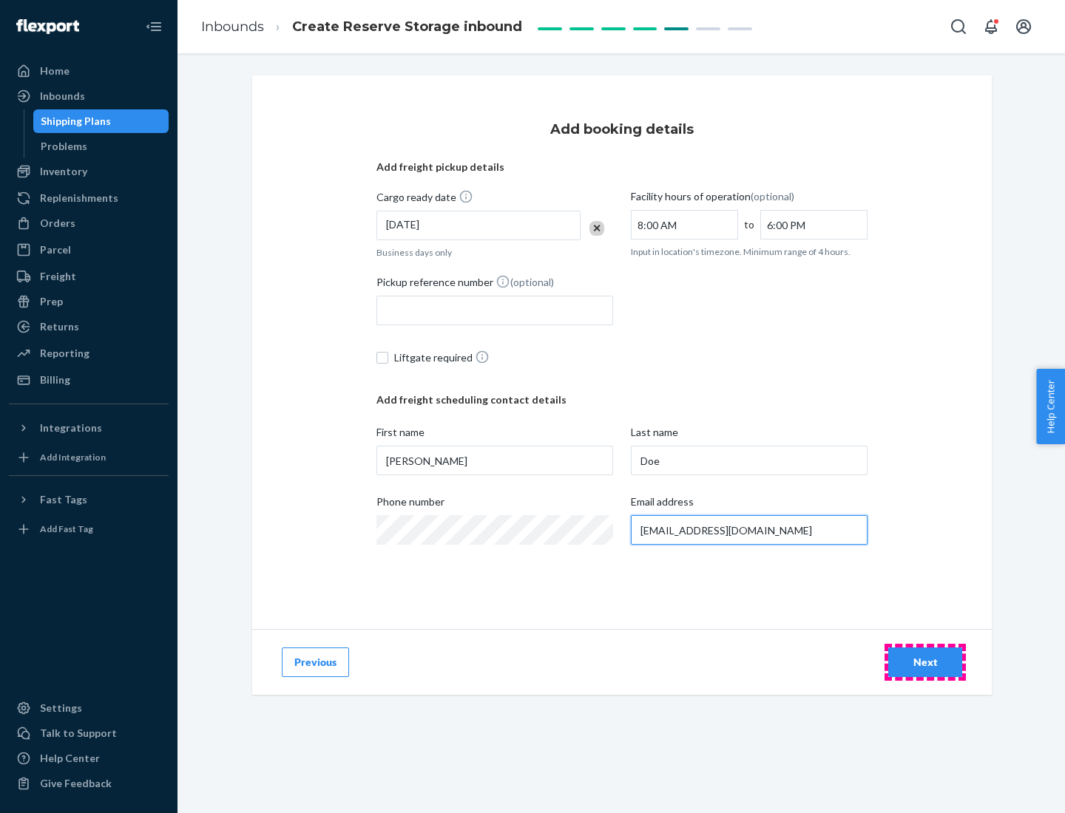
type input "[EMAIL_ADDRESS][DOMAIN_NAME]"
click at [925, 662] on div "Next" at bounding box center [924, 662] width 49 height 15
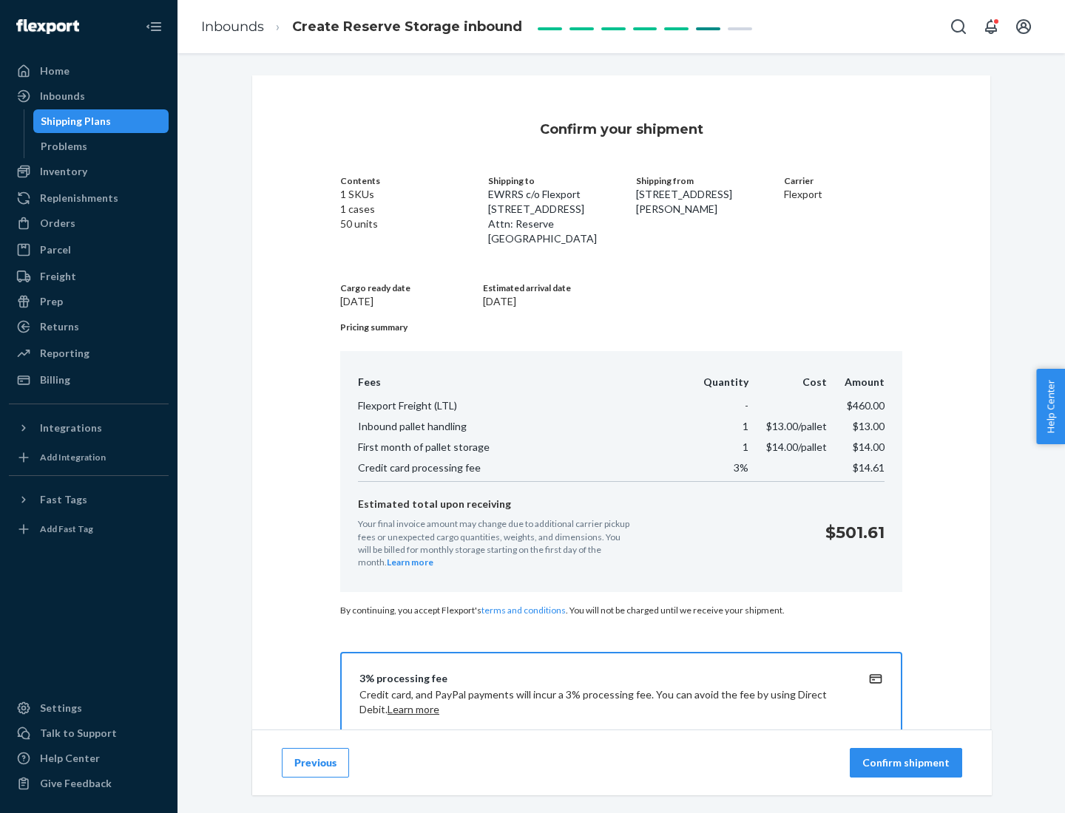
scroll to position [213, 0]
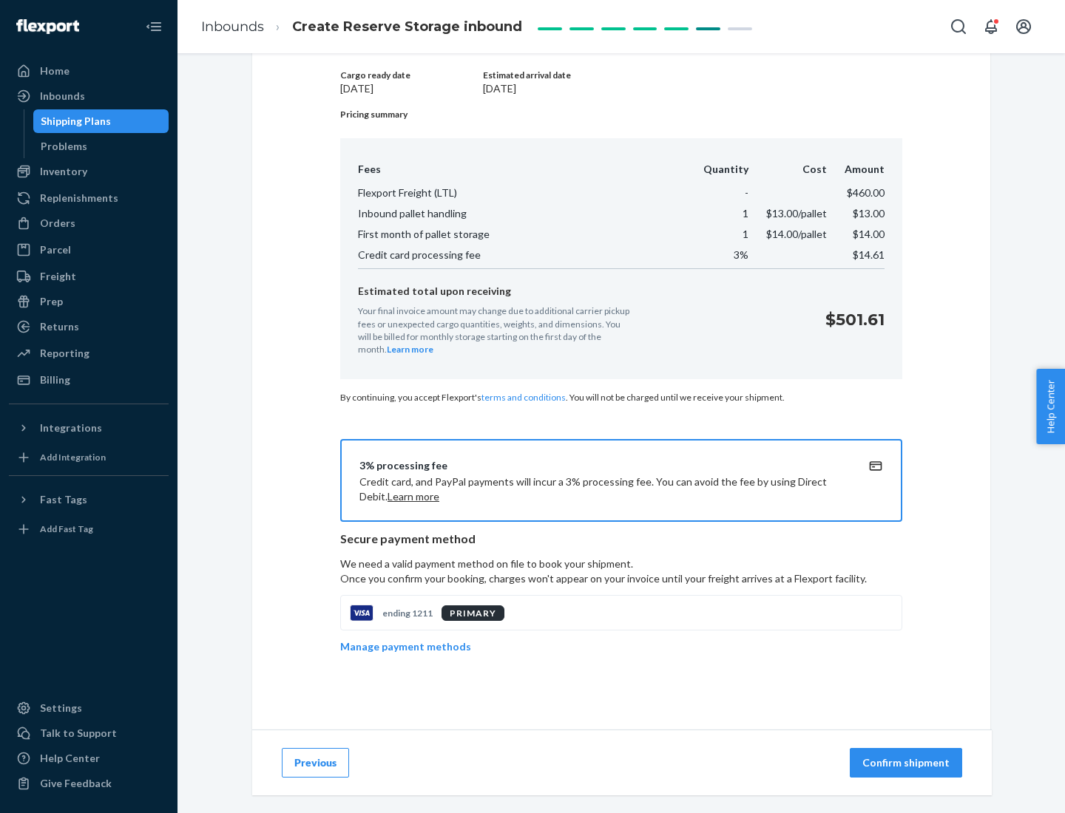
click at [907, 763] on p "Confirm shipment" at bounding box center [905, 763] width 87 height 15
